Goal: Information Seeking & Learning: Learn about a topic

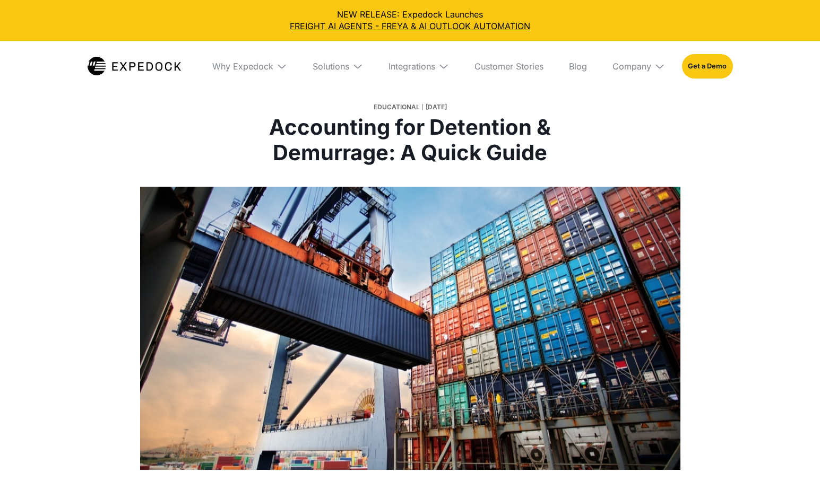
select select
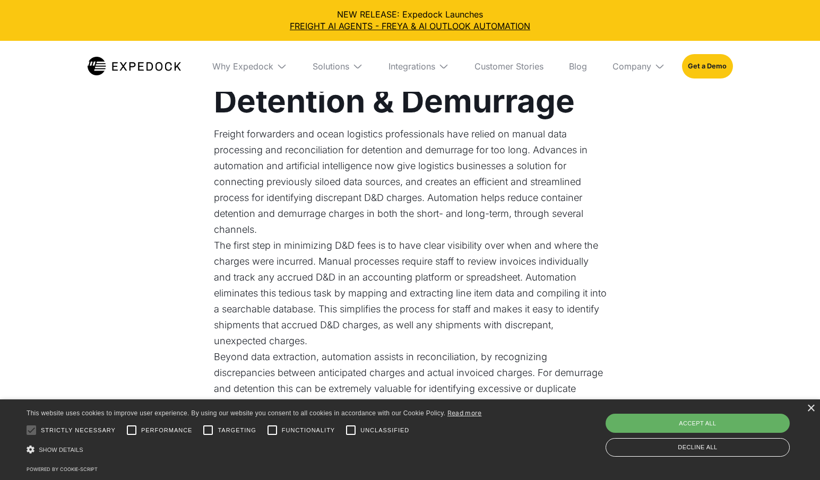
click at [707, 427] on div "Accept all" at bounding box center [698, 423] width 184 height 19
checkbox input "true"
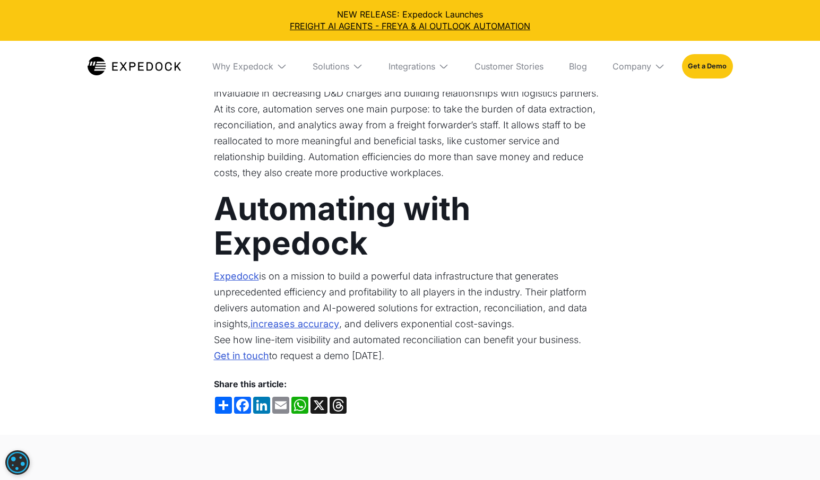
scroll to position [3036, 0]
